Goal: Transaction & Acquisition: Purchase product/service

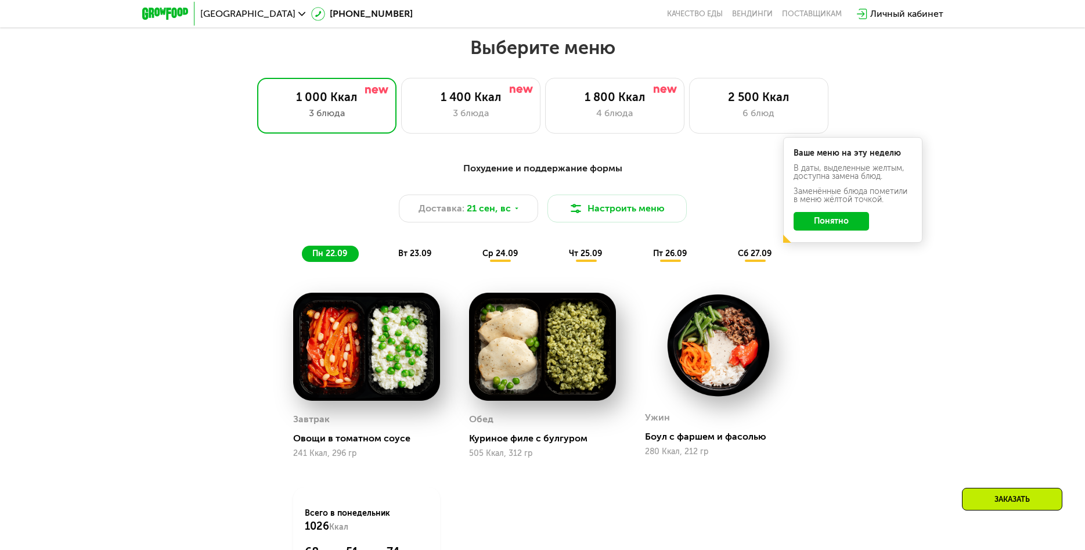
scroll to position [941, 0]
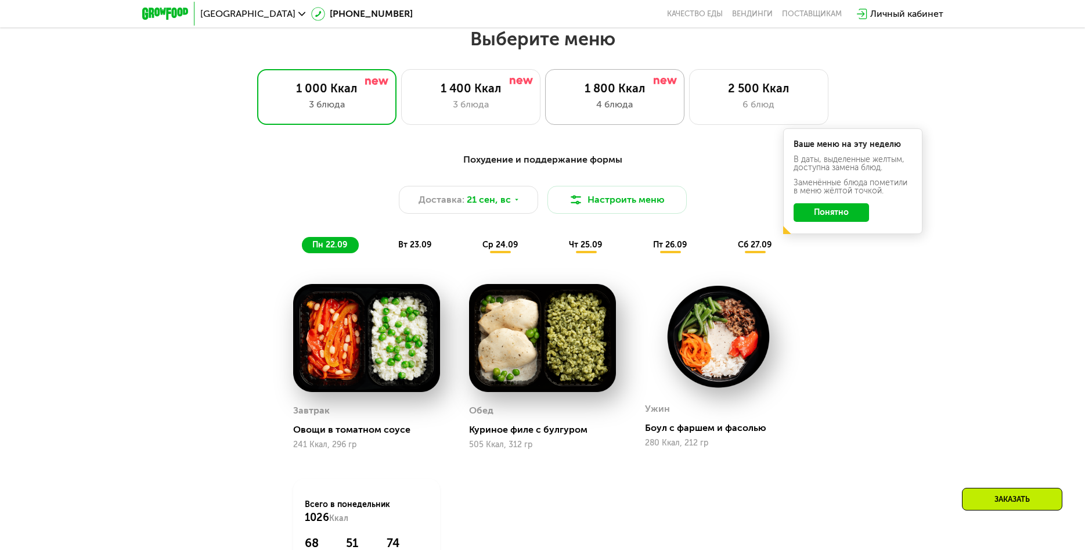
click at [645, 121] on div "1 800 Ккал 4 блюда" at bounding box center [614, 97] width 139 height 56
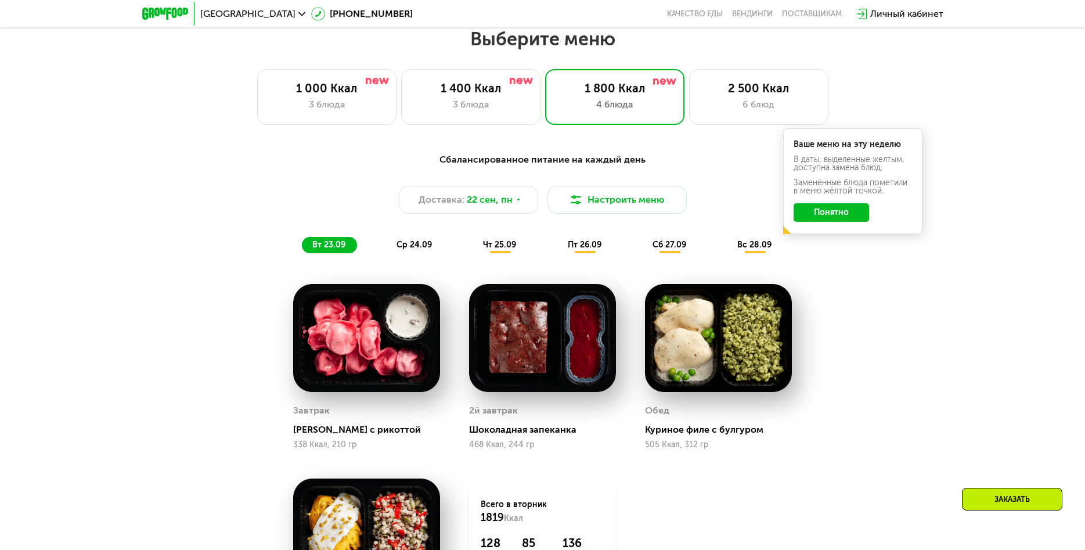
scroll to position [1001, 0]
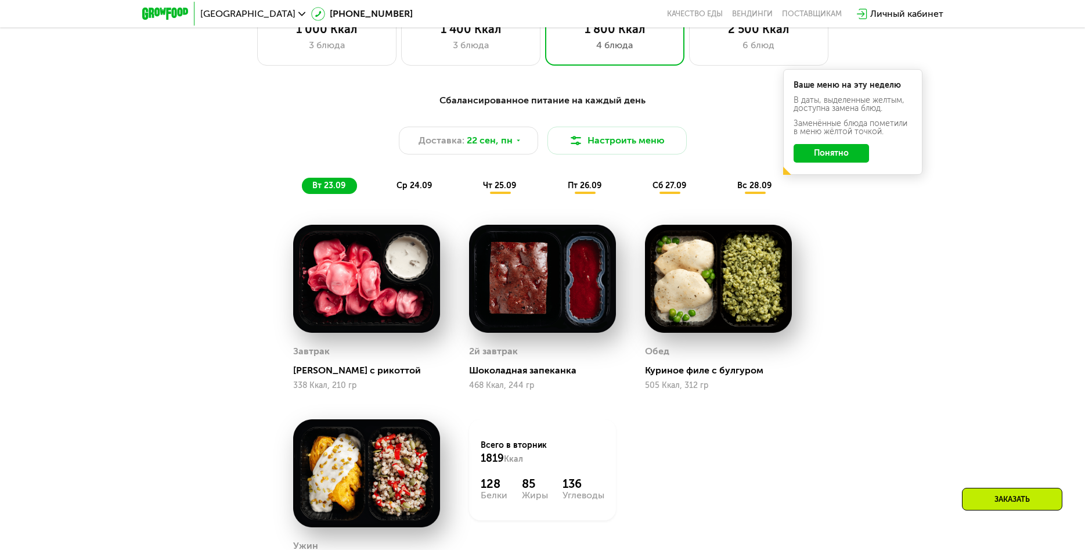
click at [847, 149] on button "Понятно" at bounding box center [831, 153] width 75 height 19
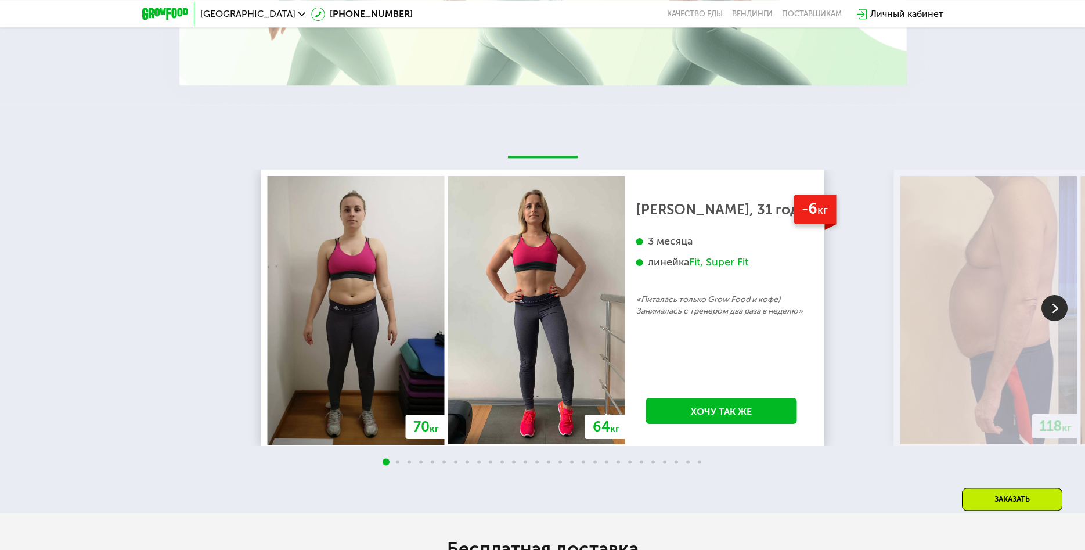
scroll to position [2600, 0]
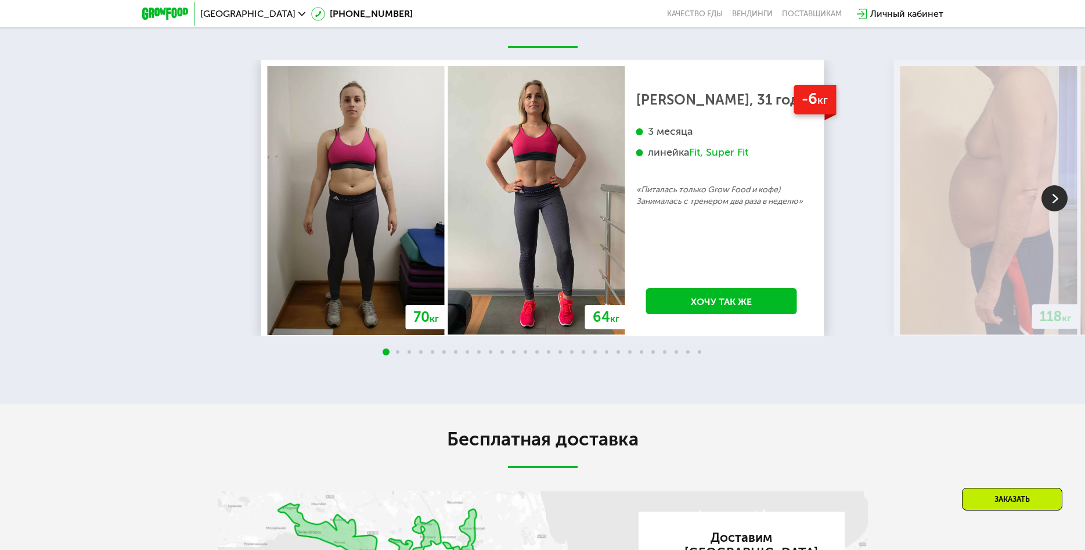
click at [1053, 193] on img at bounding box center [1055, 198] width 26 height 26
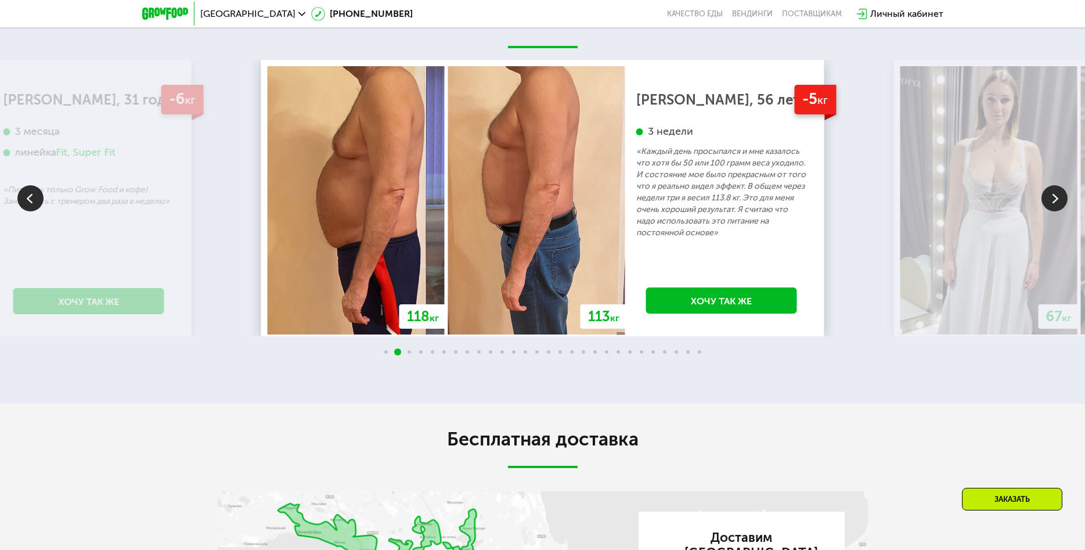
click at [1053, 193] on img at bounding box center [1055, 198] width 26 height 26
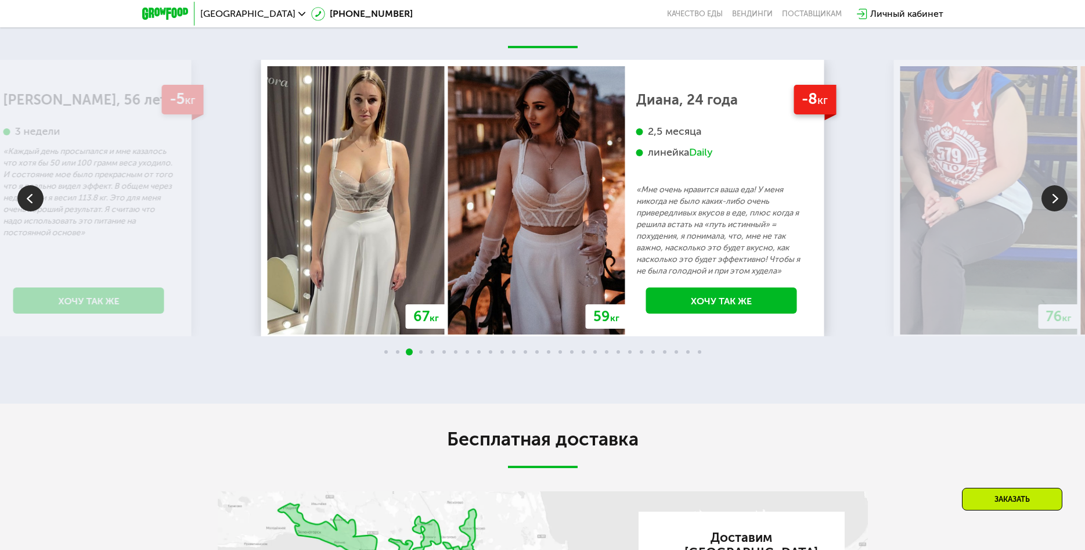
click at [1053, 193] on img at bounding box center [1055, 198] width 26 height 26
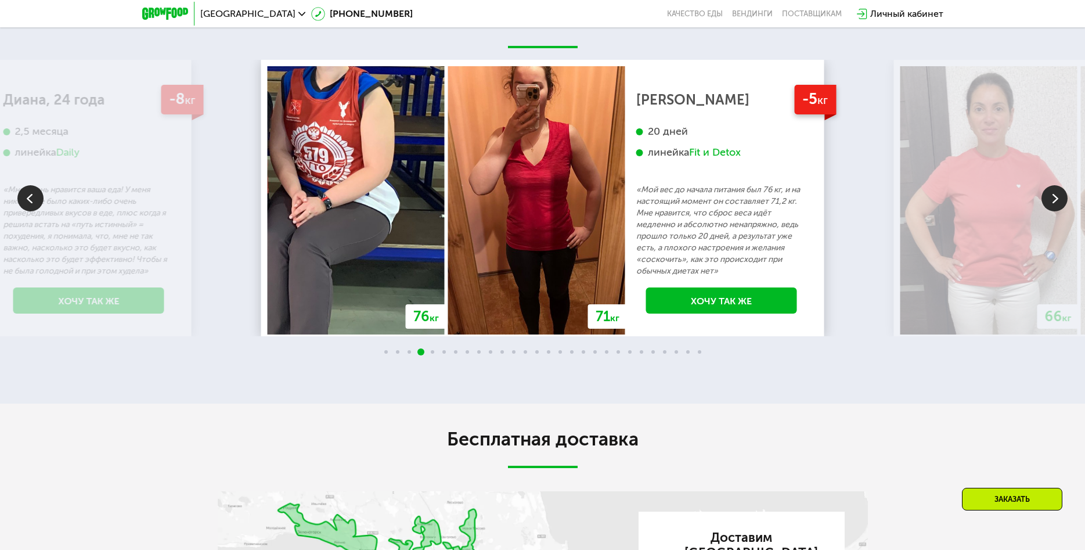
click at [1053, 193] on img at bounding box center [1055, 198] width 26 height 26
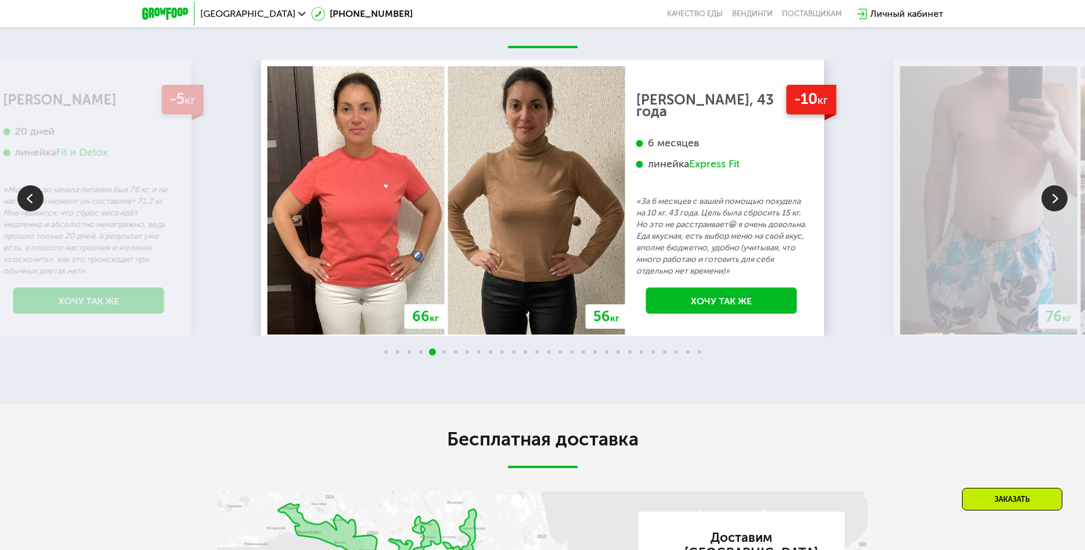
click at [1053, 193] on img at bounding box center [1055, 198] width 26 height 26
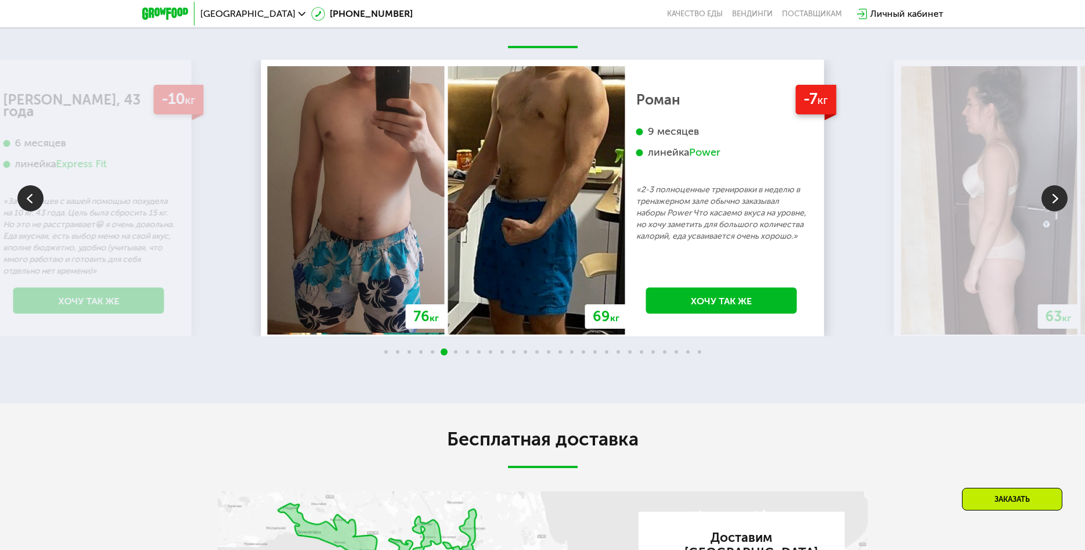
click at [1053, 193] on img at bounding box center [1055, 198] width 26 height 26
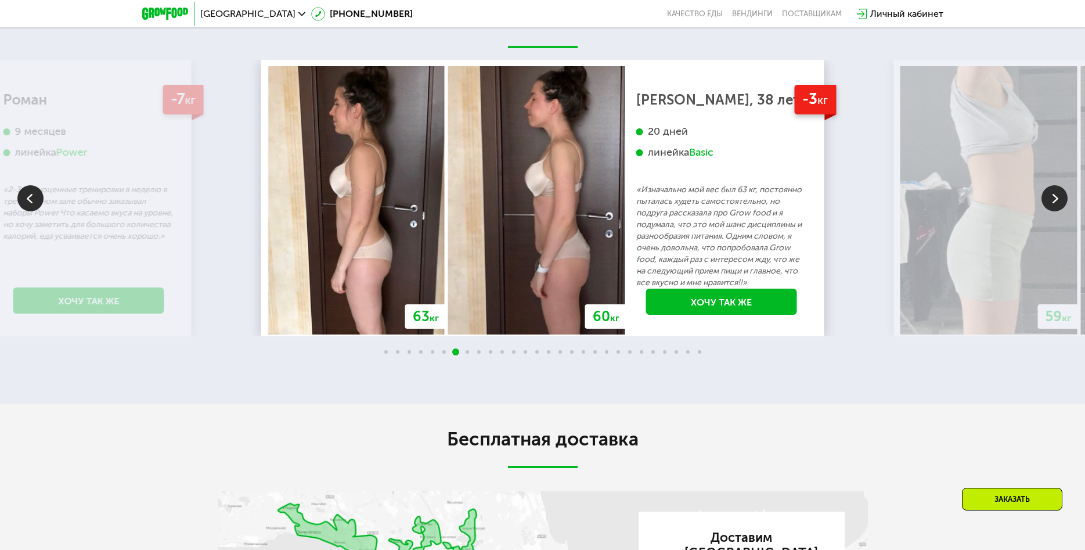
click at [1053, 193] on img at bounding box center [1055, 198] width 26 height 26
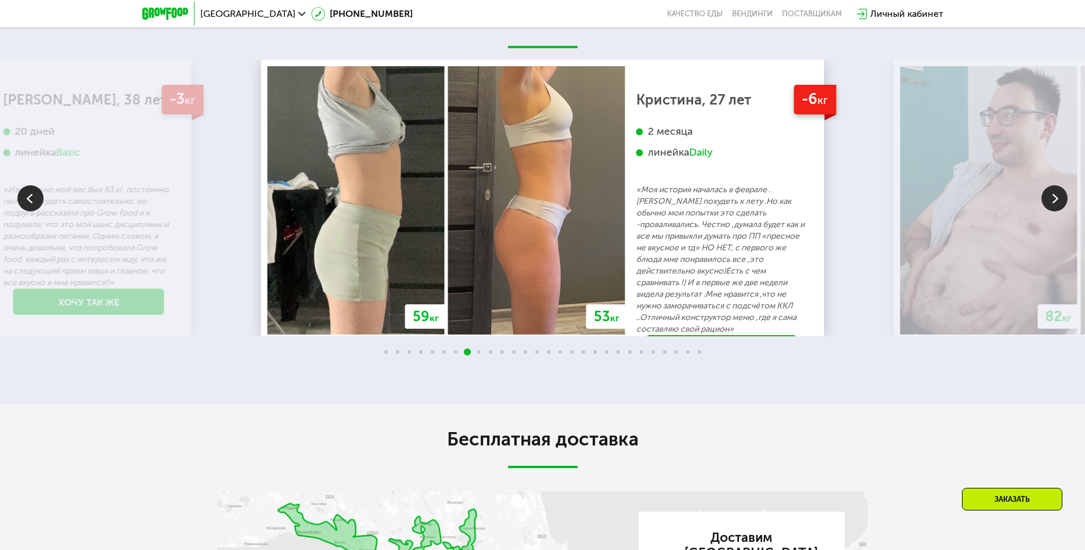
click at [1048, 196] on img at bounding box center [1055, 198] width 26 height 26
